Goal: Use online tool/utility: Utilize a website feature to perform a specific function

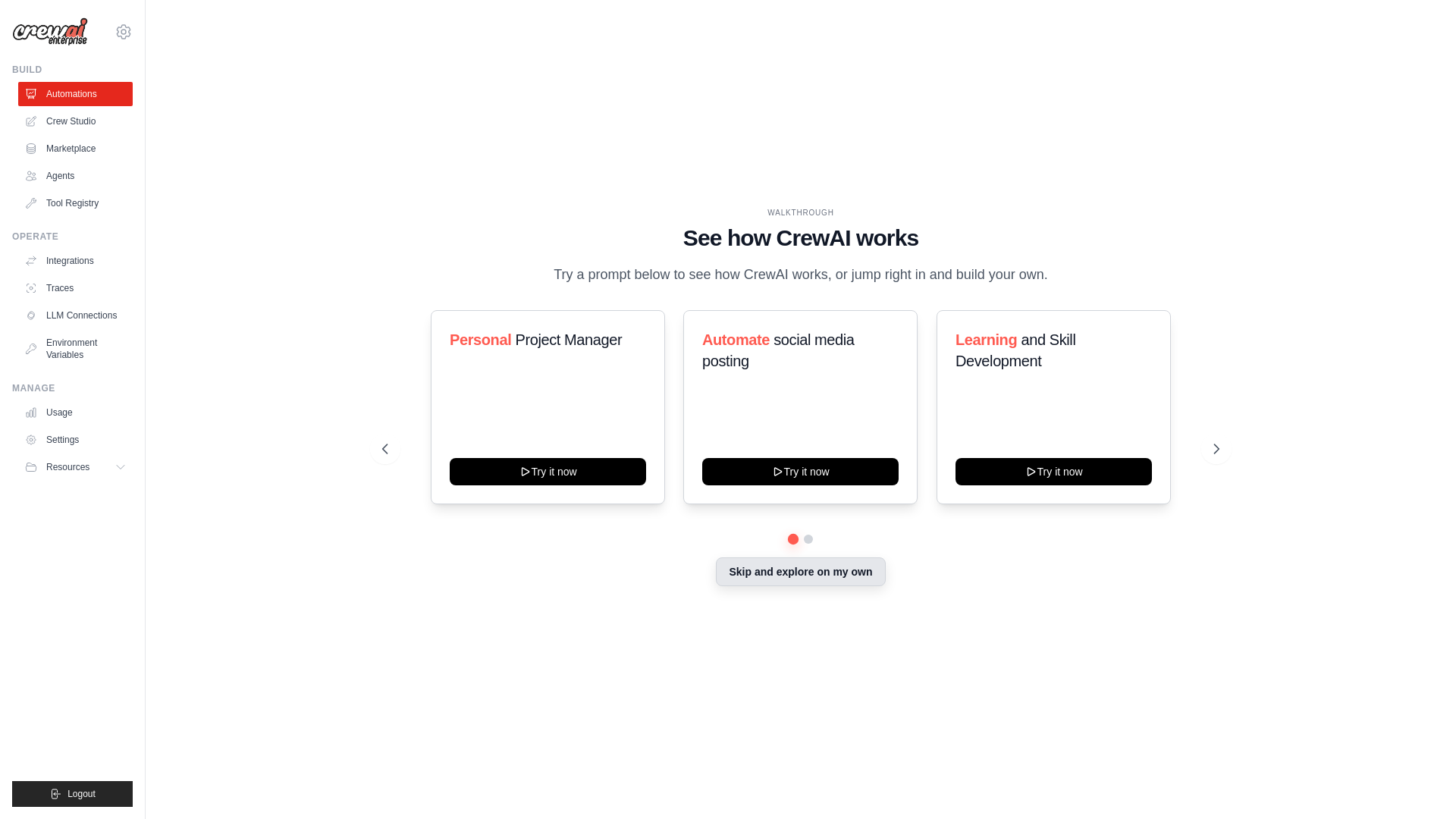
click at [842, 577] on button "Skip and explore on my own" at bounding box center [800, 571] width 169 height 29
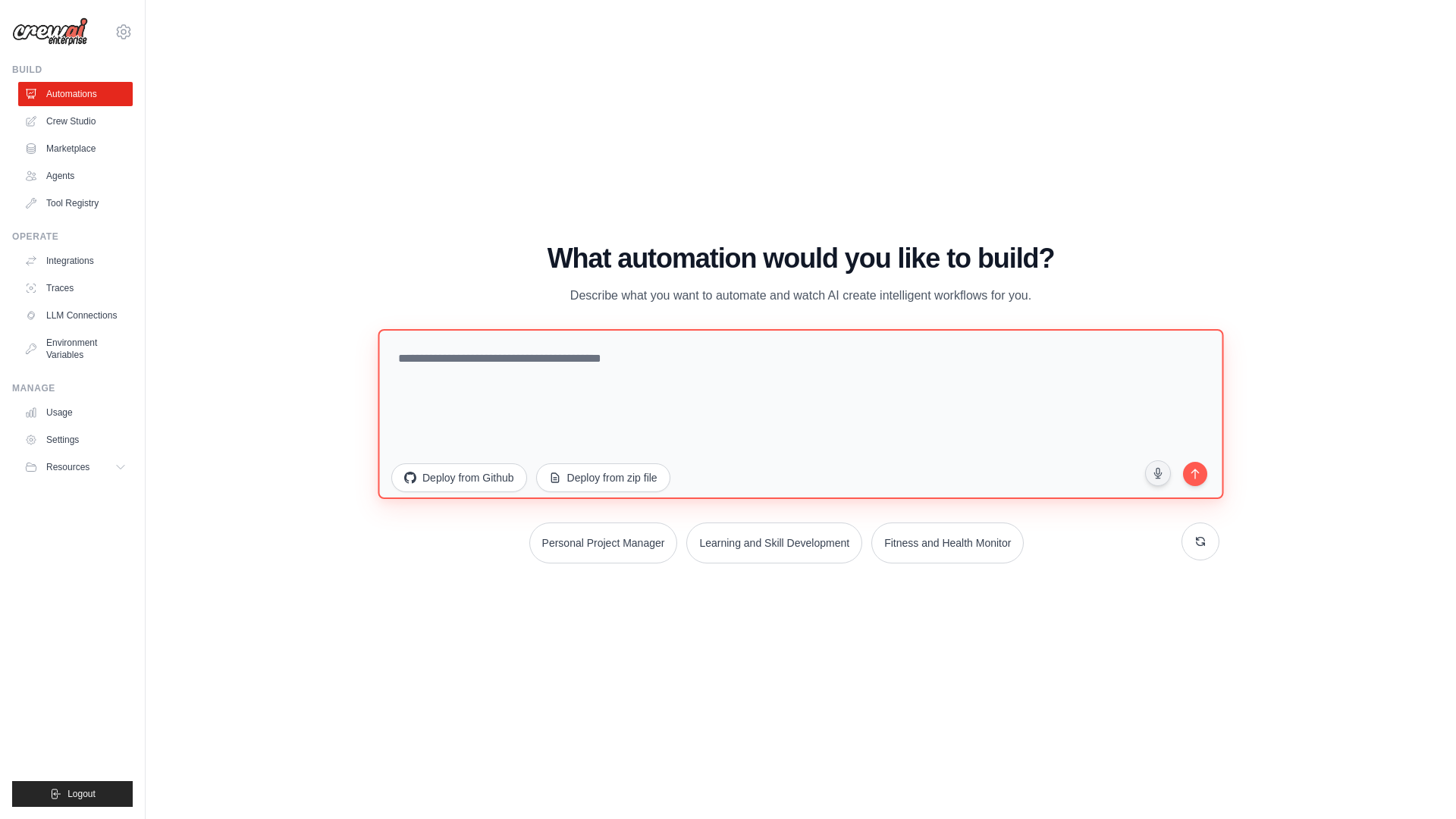
click at [733, 405] on textarea at bounding box center [801, 413] width 846 height 170
type textarea "******"
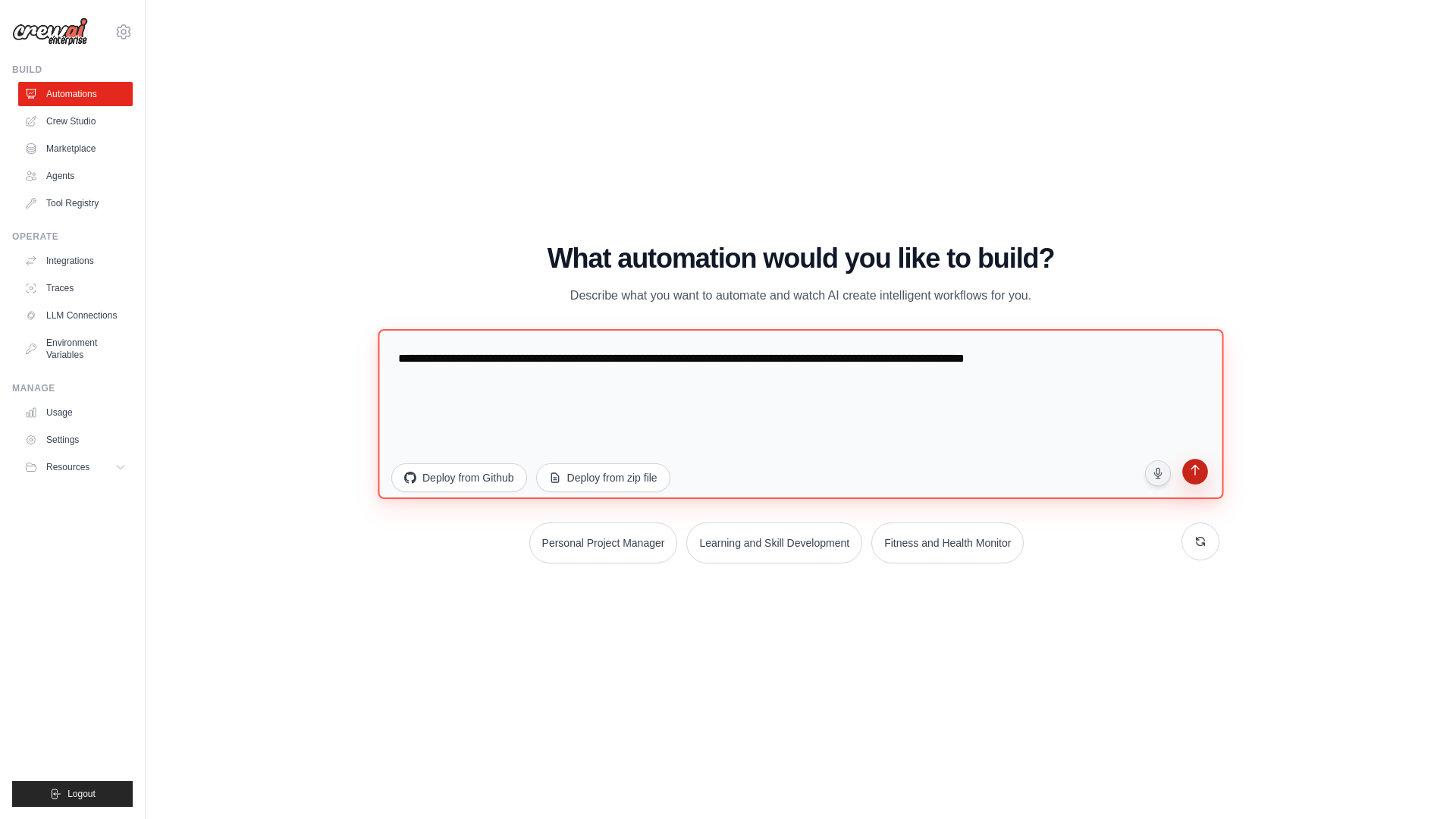
type textarea "**********"
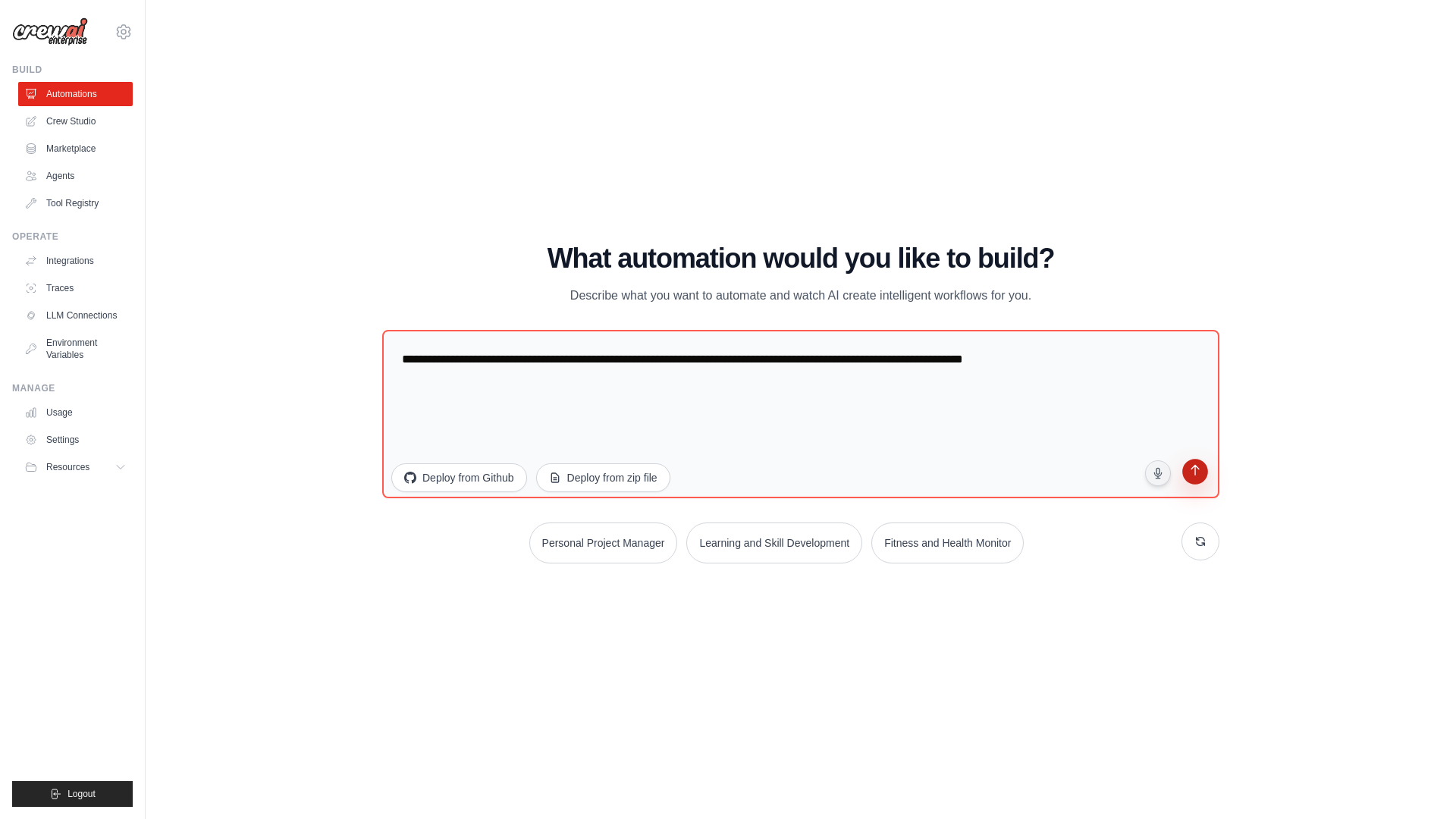
click at [1198, 483] on button "submit" at bounding box center [1195, 474] width 31 height 31
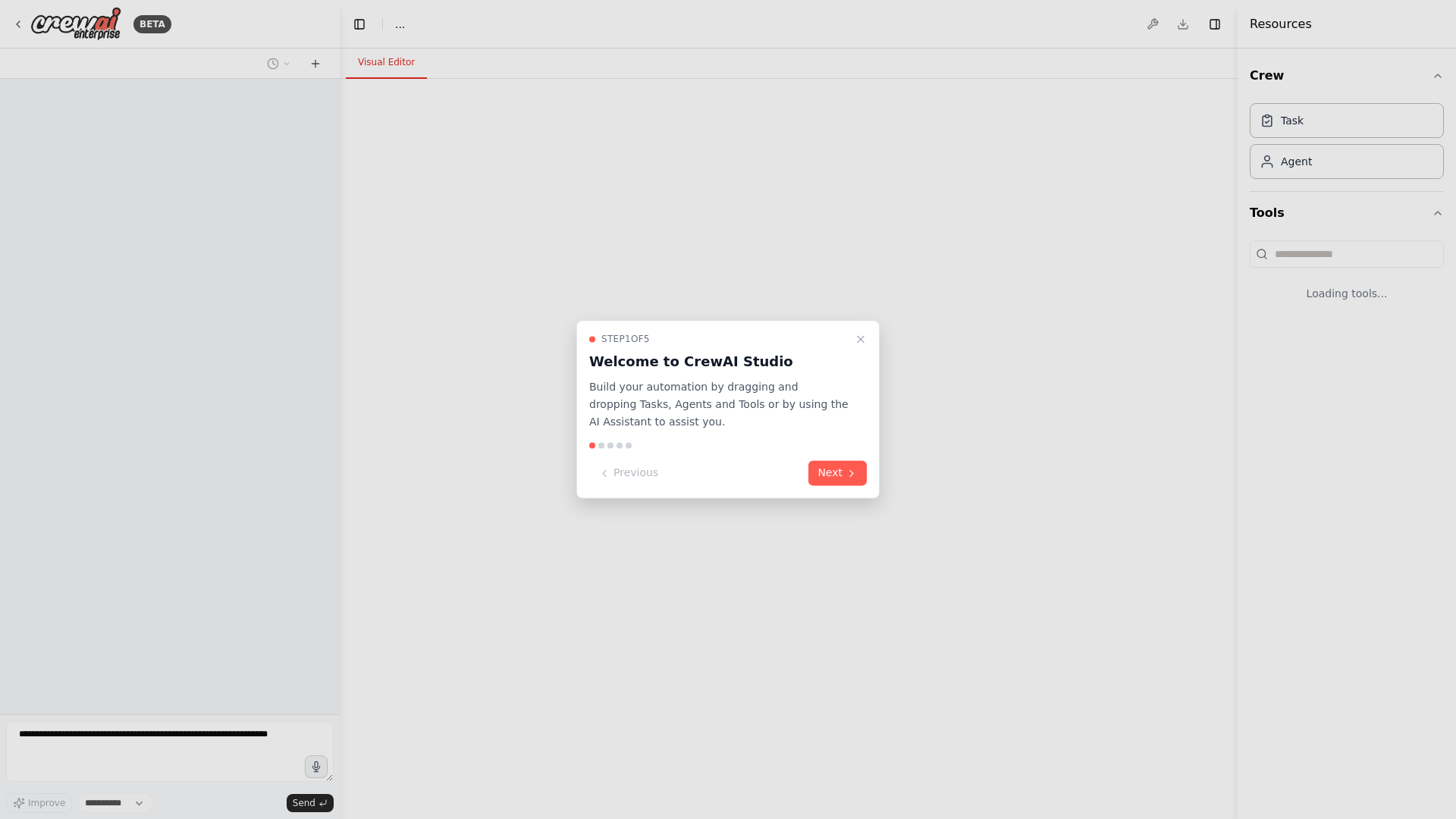
select select "****"
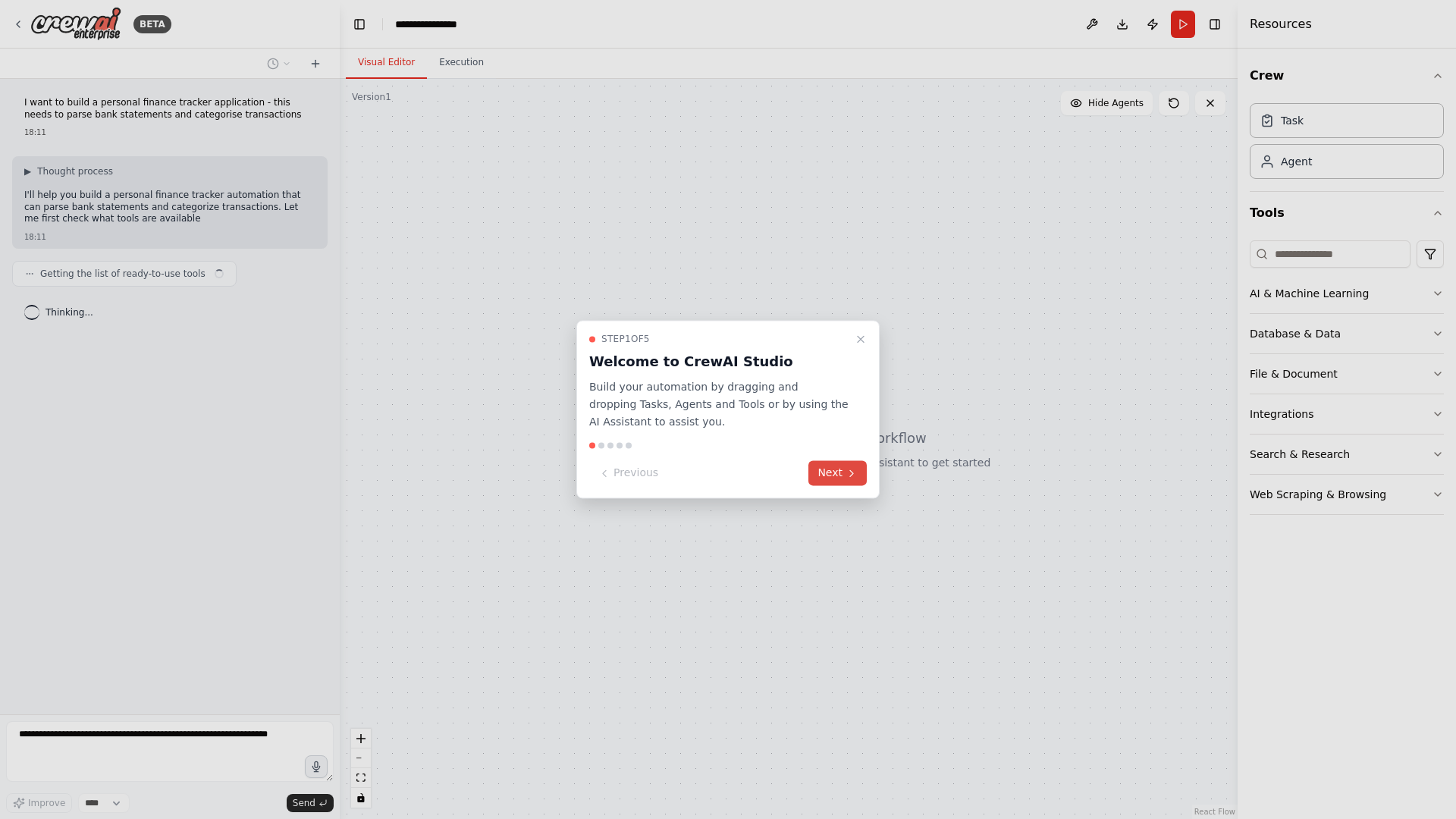
click at [853, 470] on icon at bounding box center [852, 473] width 12 height 12
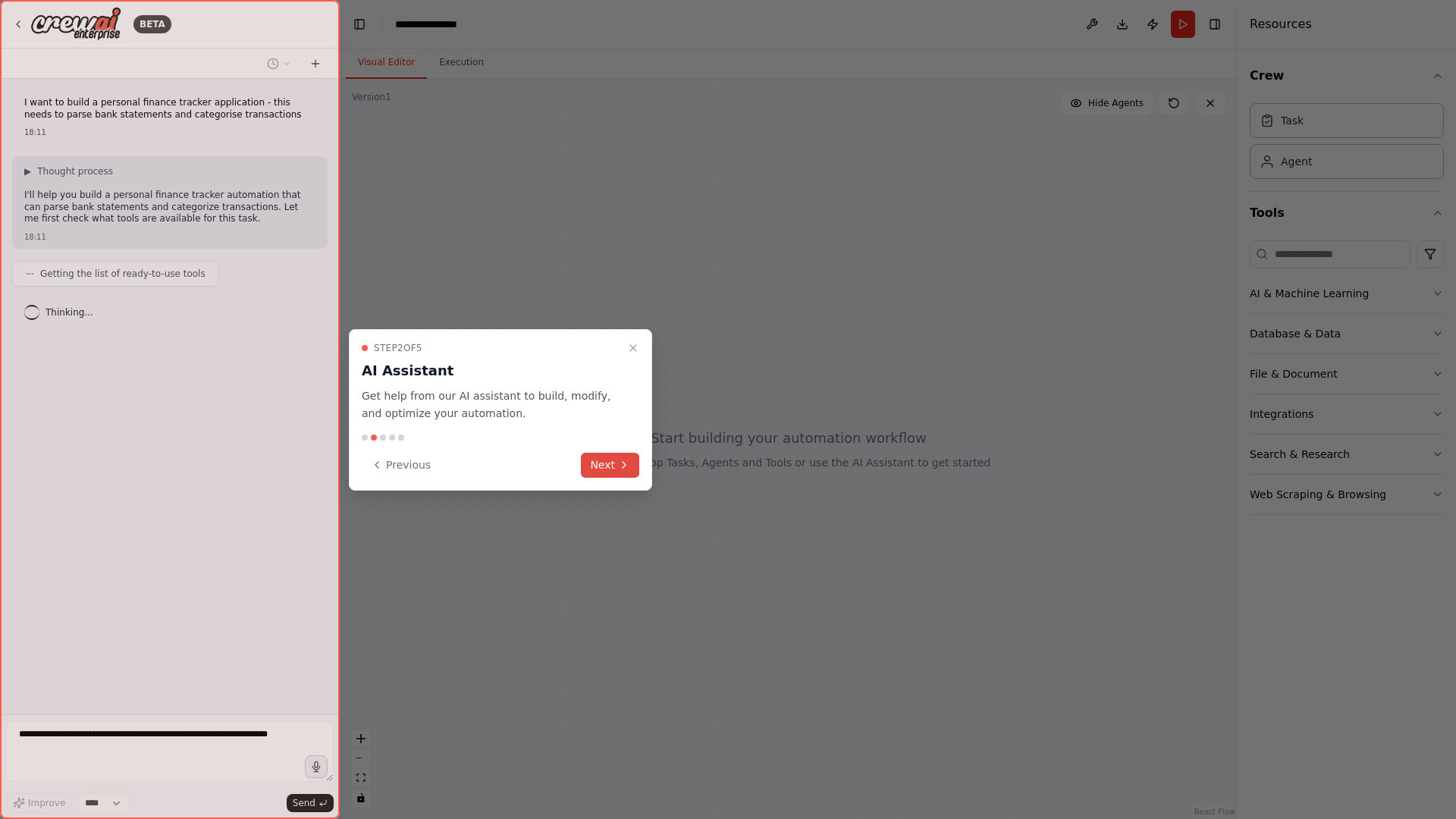
click at [622, 460] on icon at bounding box center [624, 465] width 12 height 12
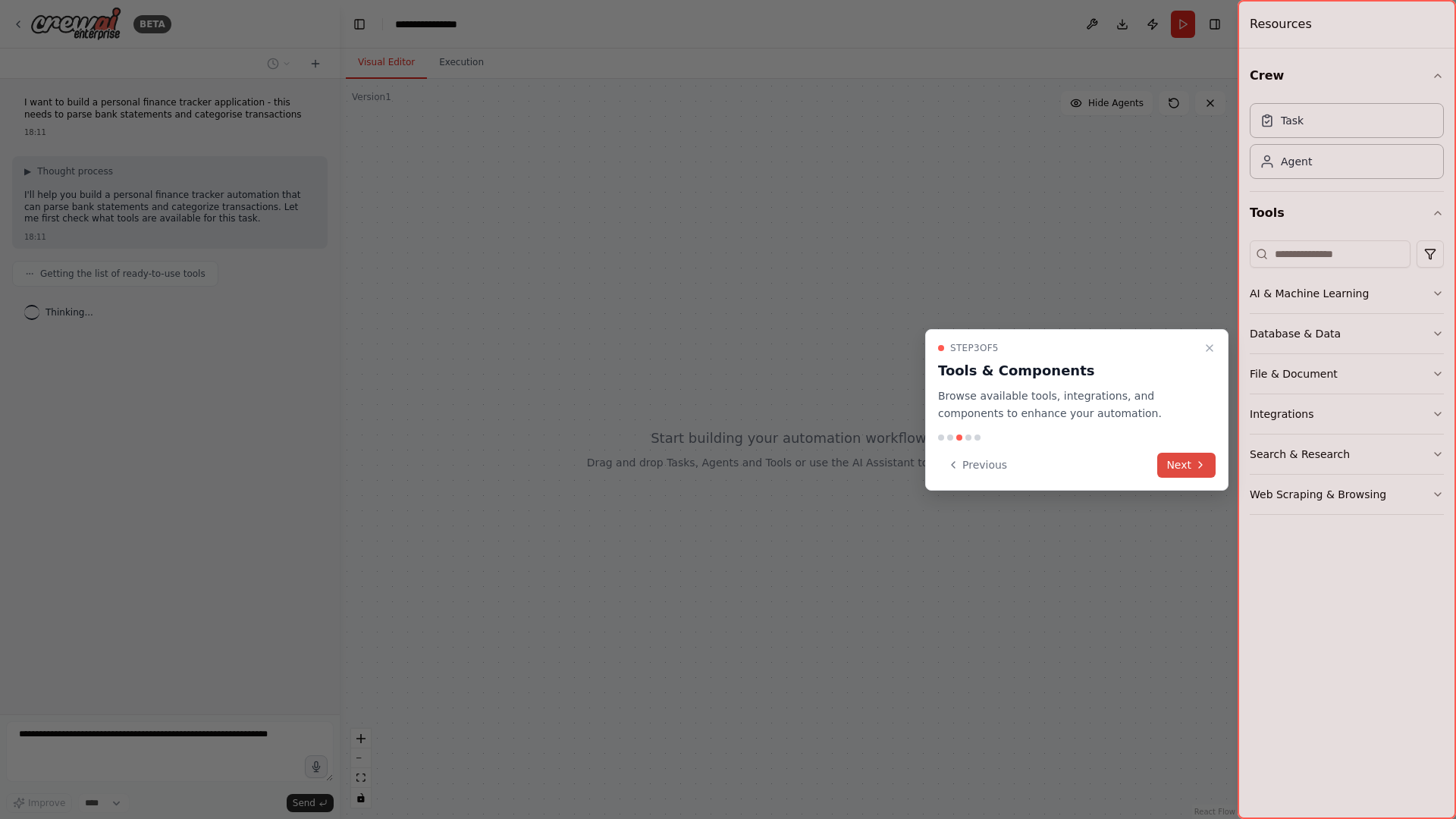
click at [1209, 458] on button "Next" at bounding box center [1186, 465] width 58 height 25
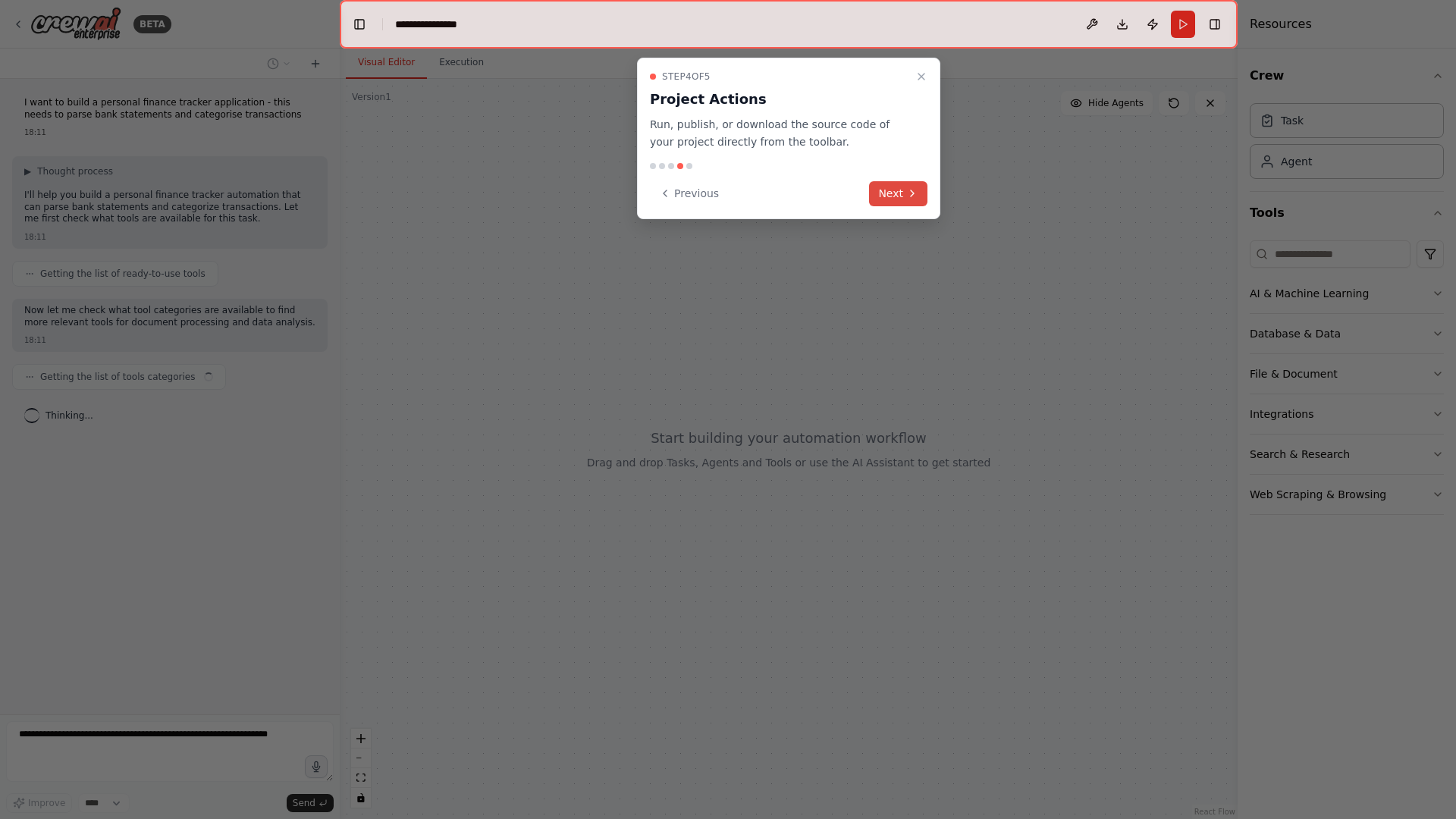
click at [911, 191] on icon at bounding box center [912, 193] width 3 height 6
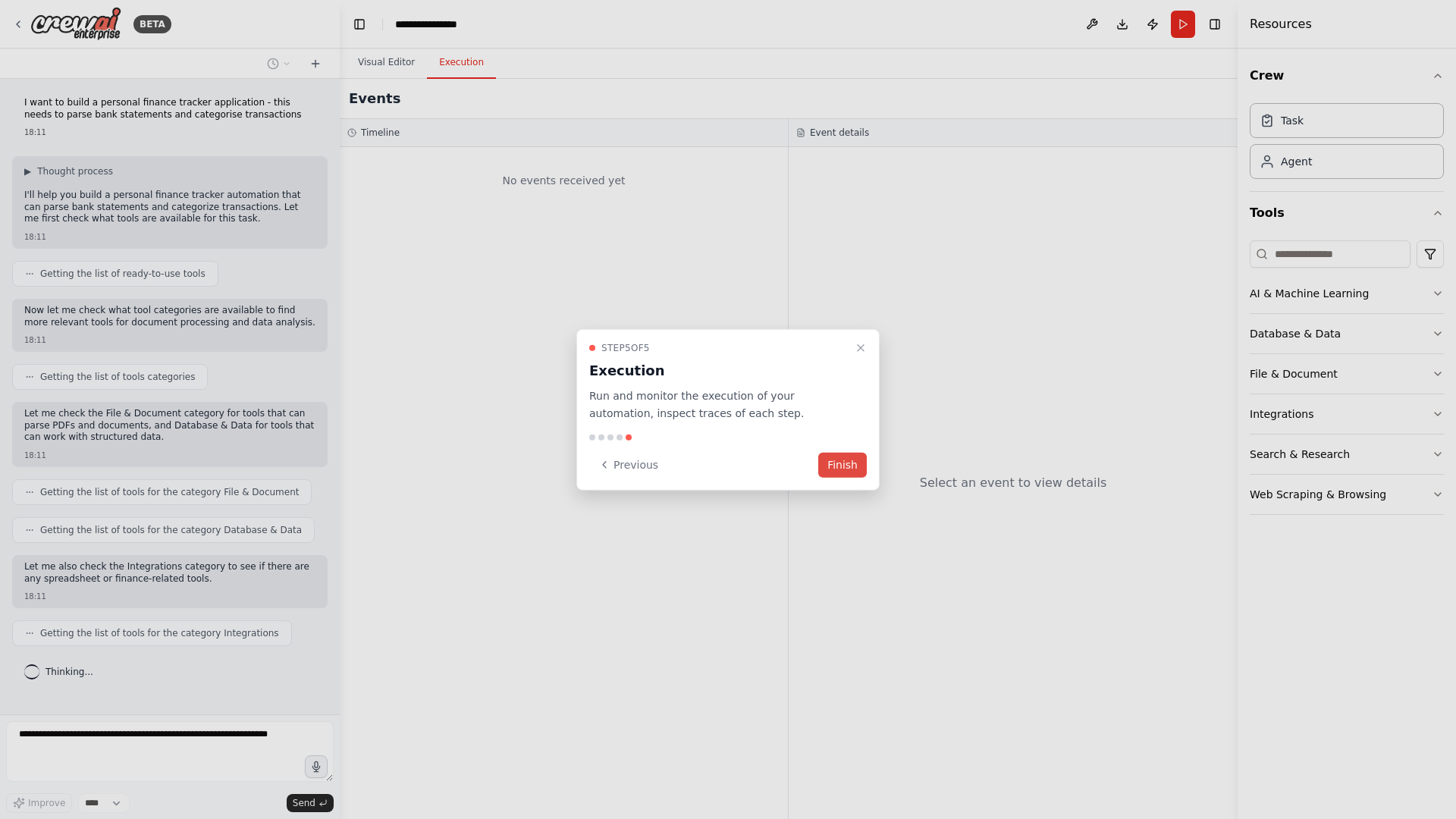
click at [851, 470] on button "Finish" at bounding box center [842, 464] width 48 height 25
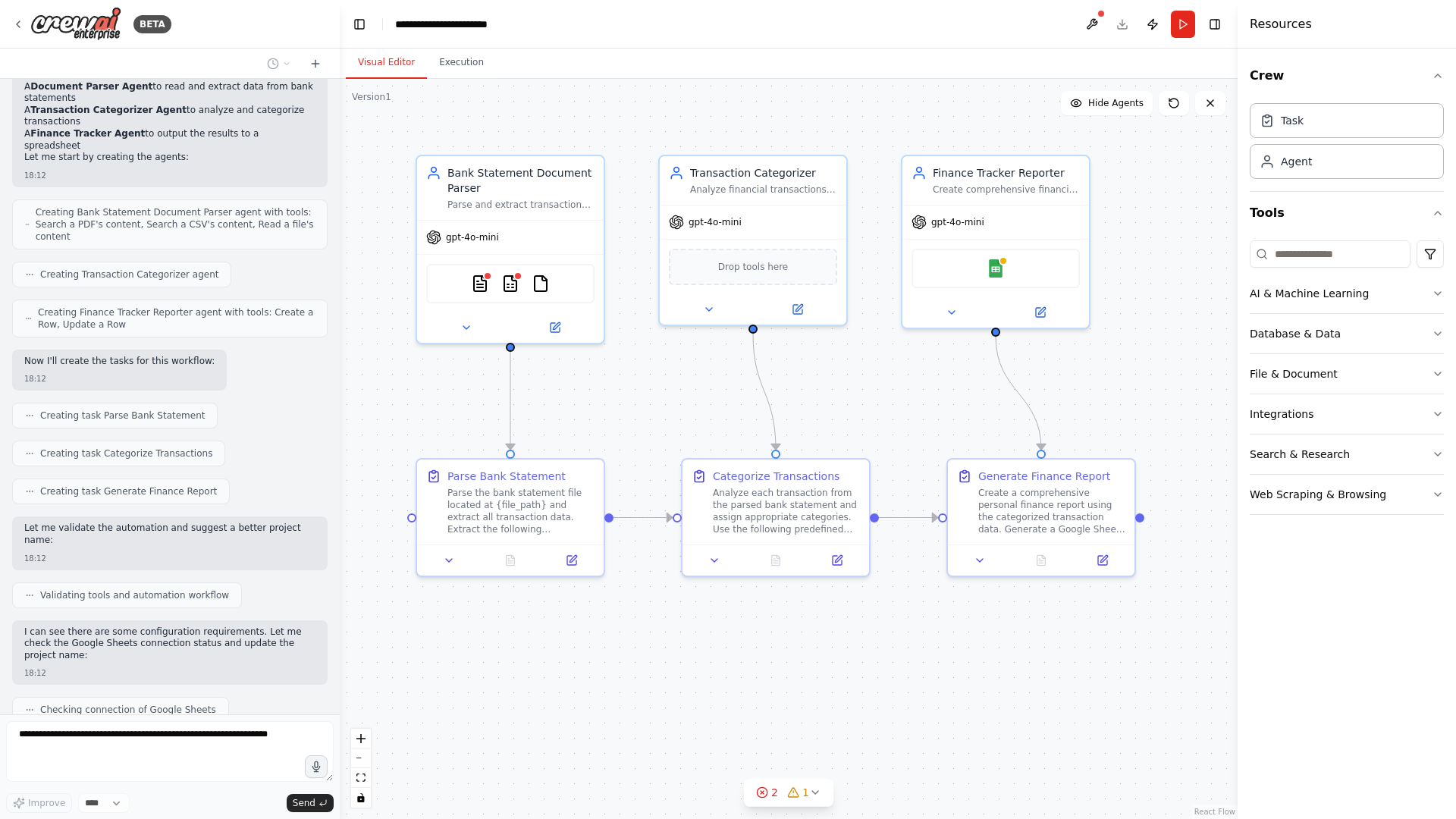
scroll to position [929, 0]
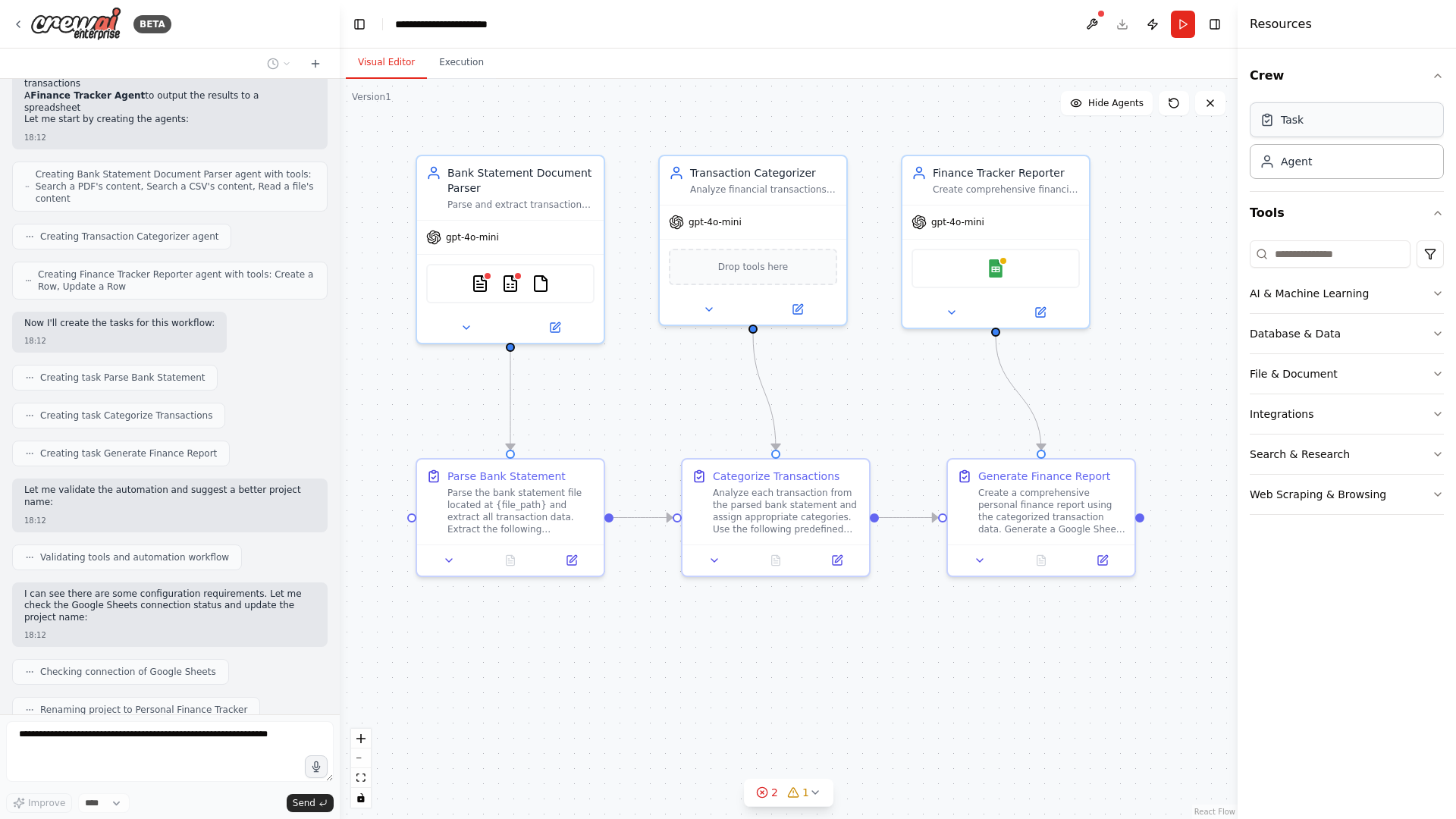
click at [1306, 114] on div "Task" at bounding box center [1346, 120] width 194 height 35
click at [1304, 161] on div "Agent" at bounding box center [1296, 160] width 31 height 15
click at [1329, 294] on div "BETA I want to build a personal finance tracker application - this needs to par…" at bounding box center [728, 410] width 1456 height 819
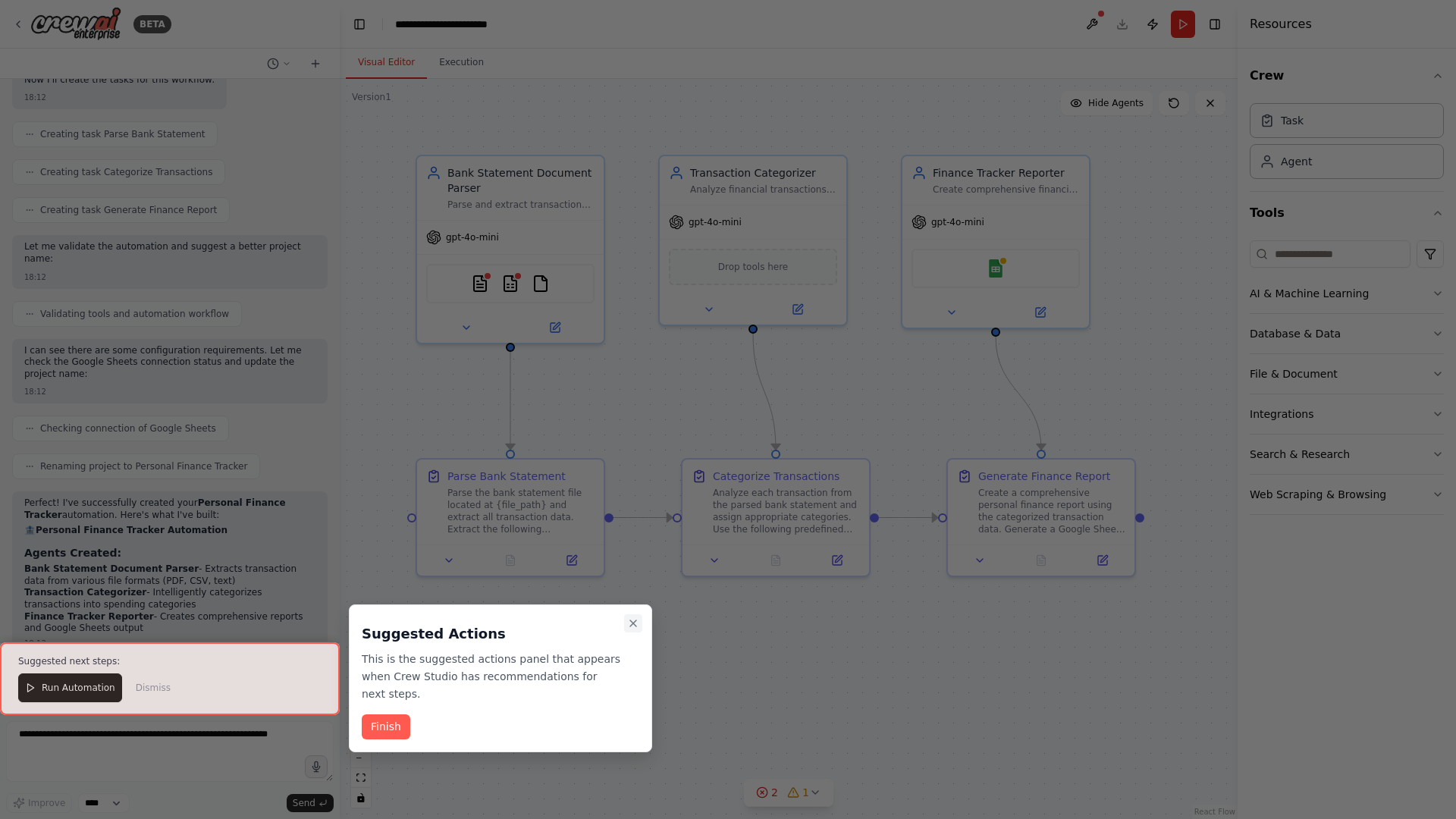
click at [641, 622] on button "Close walkthrough" at bounding box center [633, 623] width 18 height 18
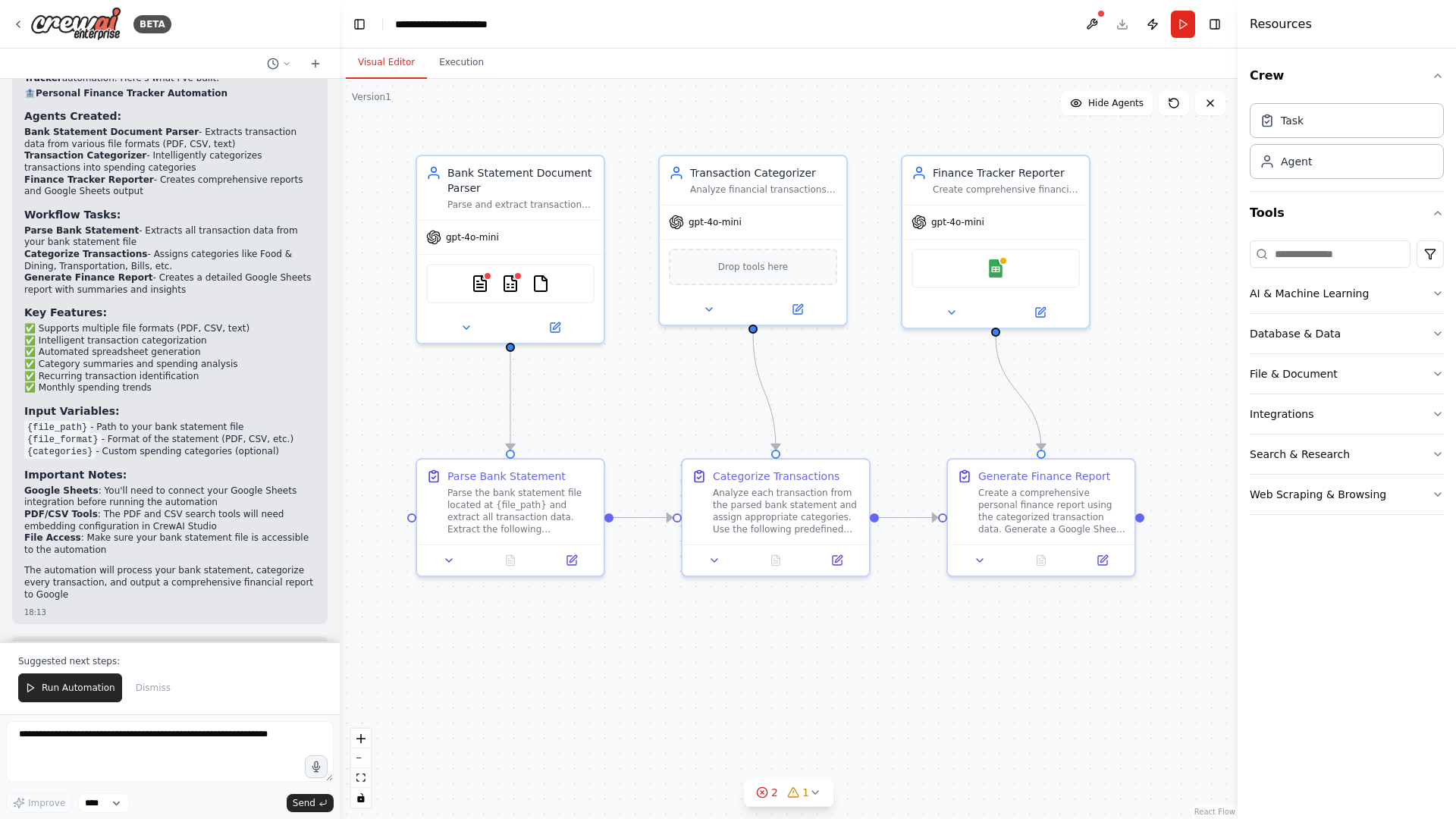
scroll to position [1620, 0]
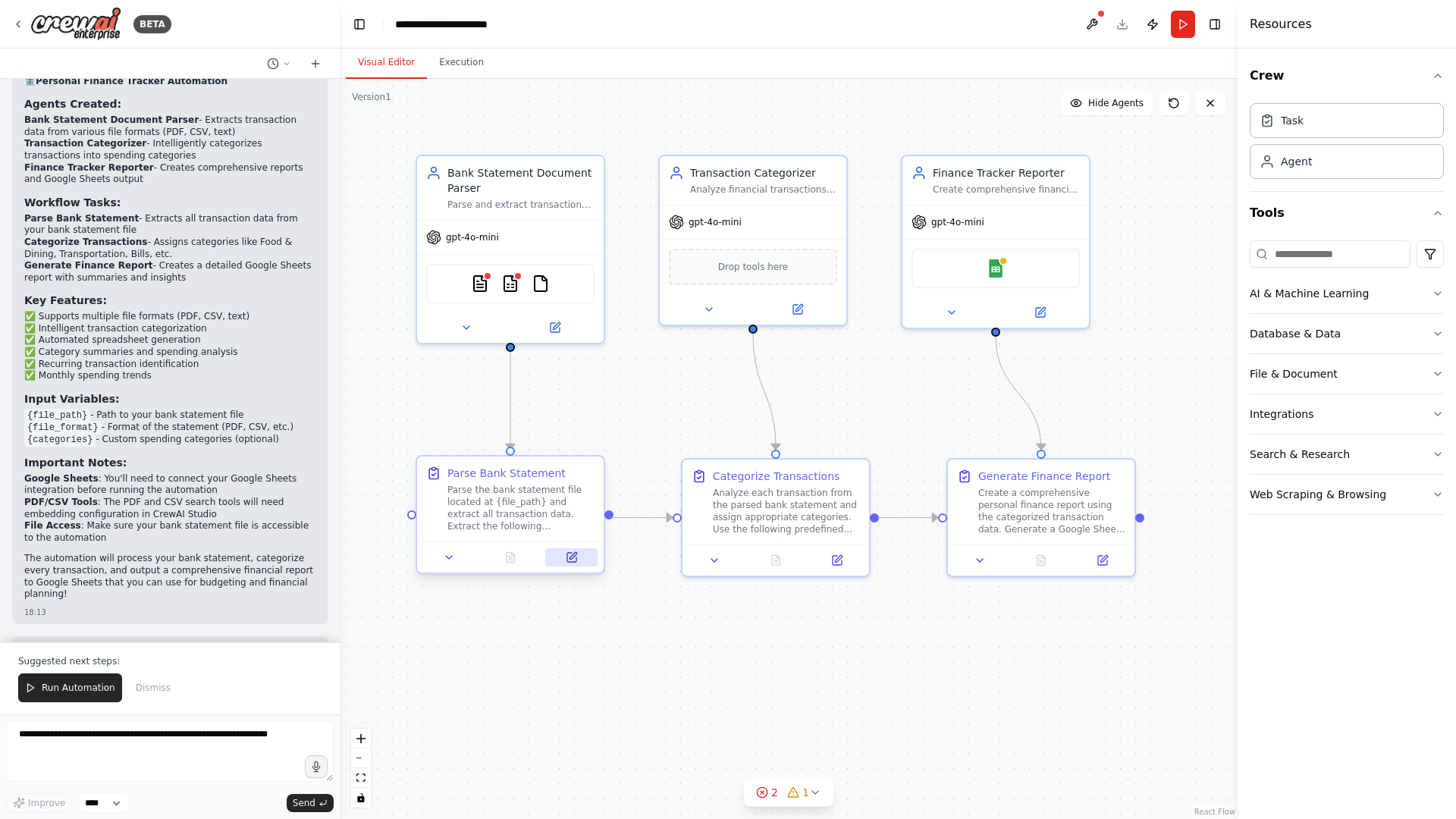
click at [576, 563] on button at bounding box center [571, 557] width 53 height 18
click at [756, 494] on div "Analyze each transaction from the parsed bank statement and assign appropriate …" at bounding box center [786, 507] width 147 height 48
click at [849, 562] on button at bounding box center [837, 557] width 53 height 18
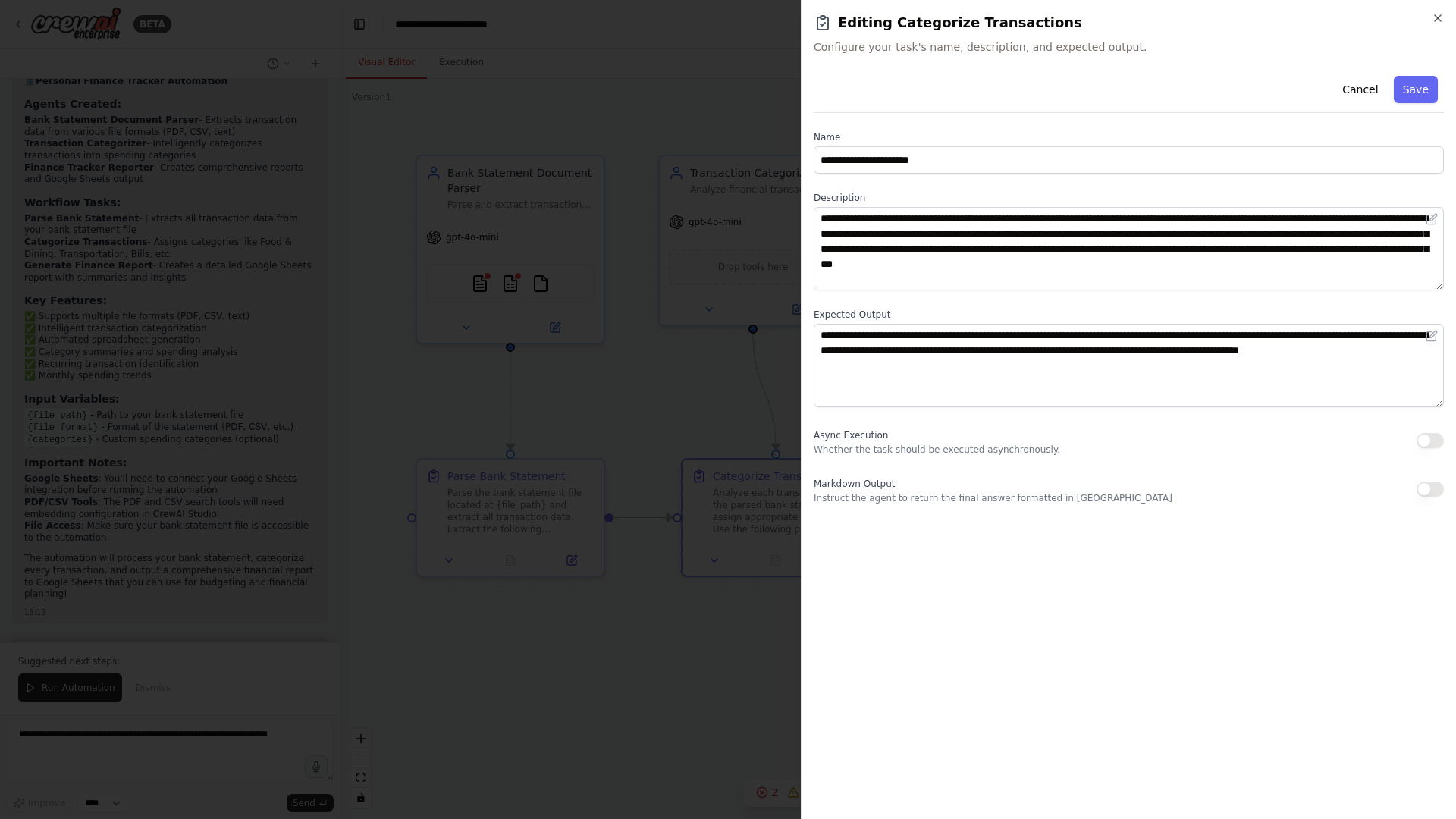
click at [654, 577] on div at bounding box center [728, 410] width 1456 height 819
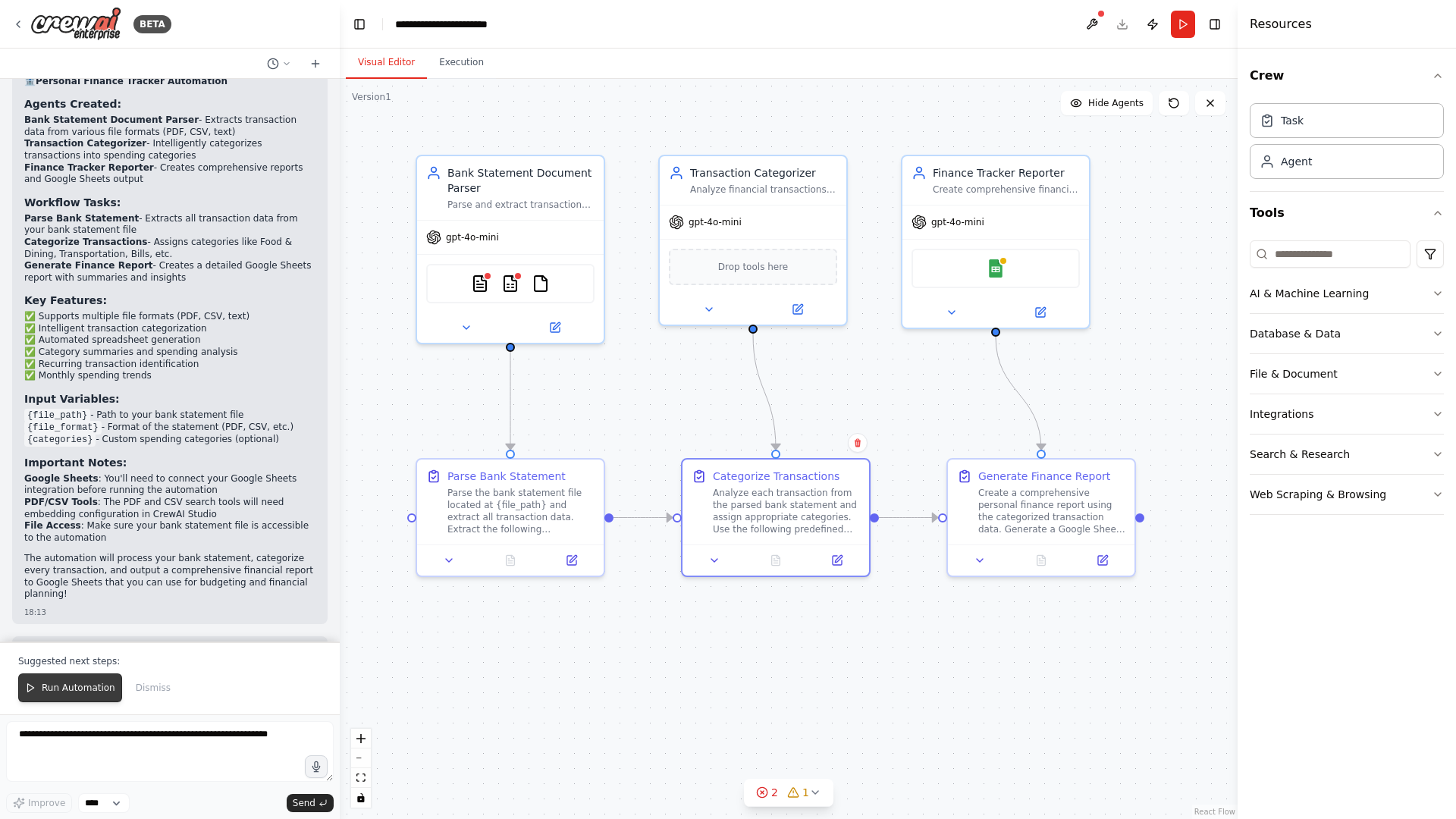
click at [36, 688] on button "Run Automation" at bounding box center [70, 687] width 104 height 29
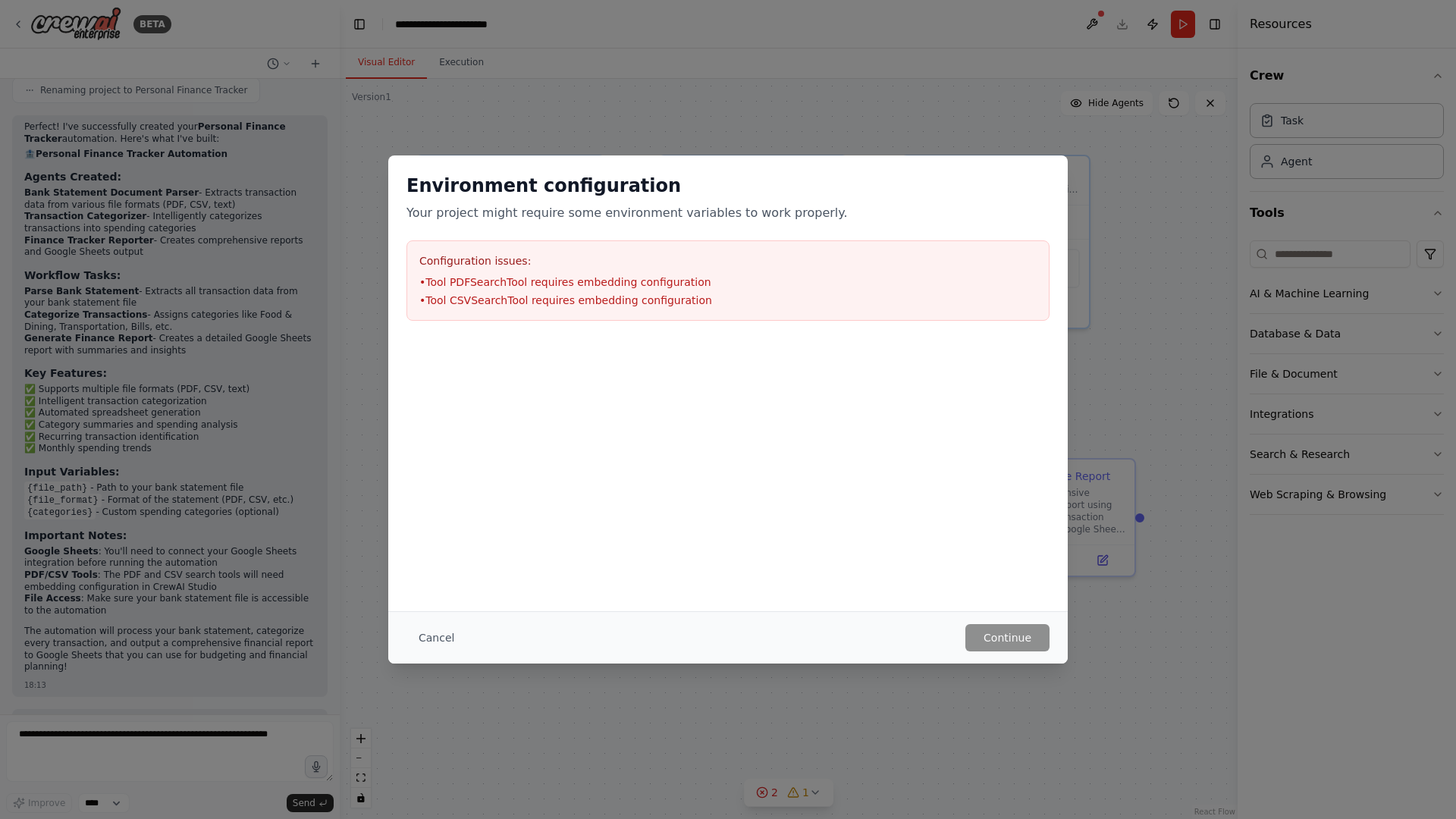
click at [1190, 543] on div "Environment configuration Your project might require some environment variables…" at bounding box center [728, 410] width 1456 height 819
click at [432, 642] on button "Cancel" at bounding box center [436, 637] width 60 height 27
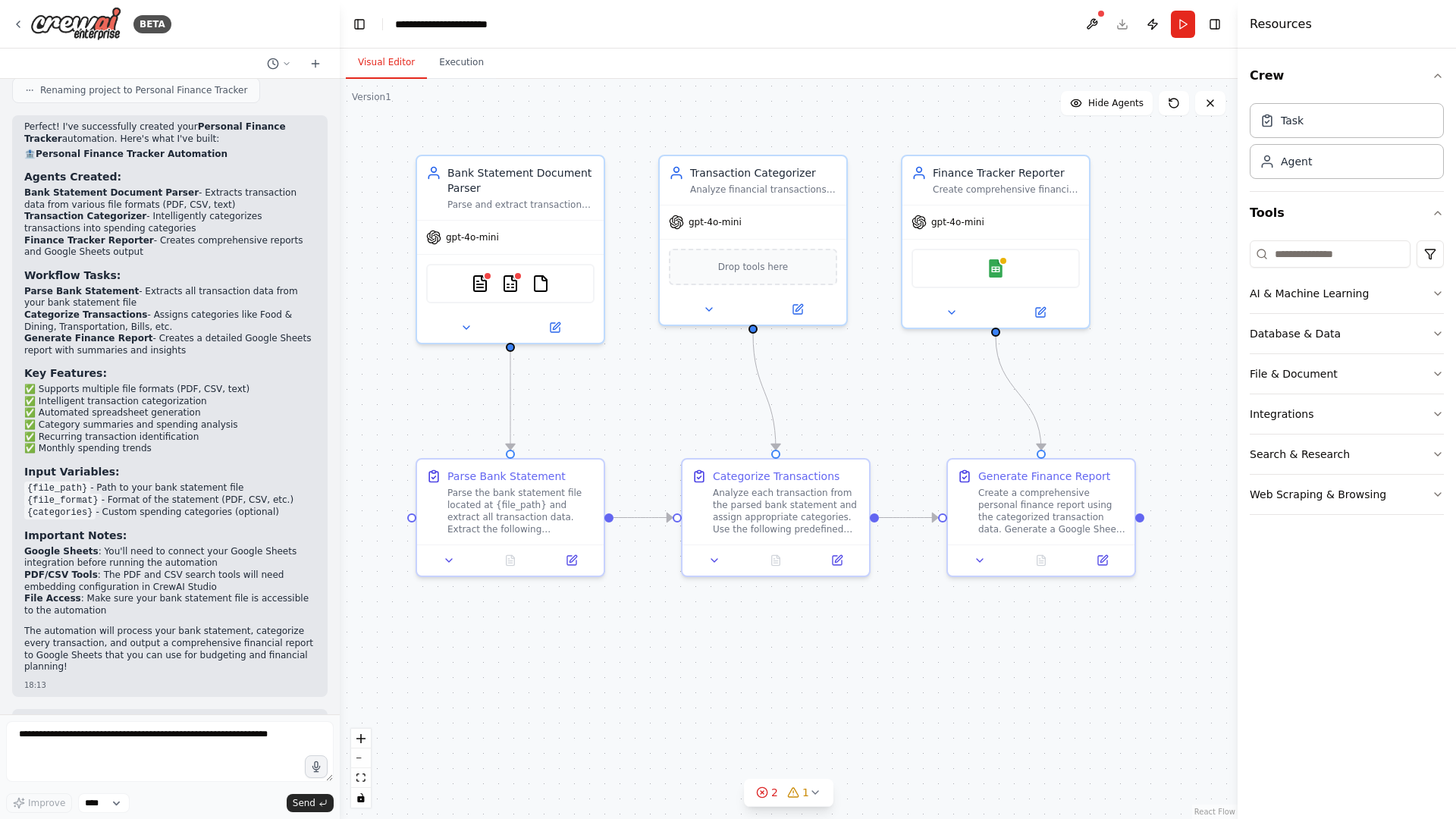
click at [1164, 308] on div ".deletable-edge-delete-btn { width: 20px; height: 20px; border: 0px solid #ffff…" at bounding box center [788, 449] width 898 height 740
click at [1180, 399] on div ".deletable-edge-delete-btn { width: 20px; height: 20px; border: 0px solid #ffff…" at bounding box center [788, 449] width 898 height 740
